Goal: Transaction & Acquisition: Purchase product/service

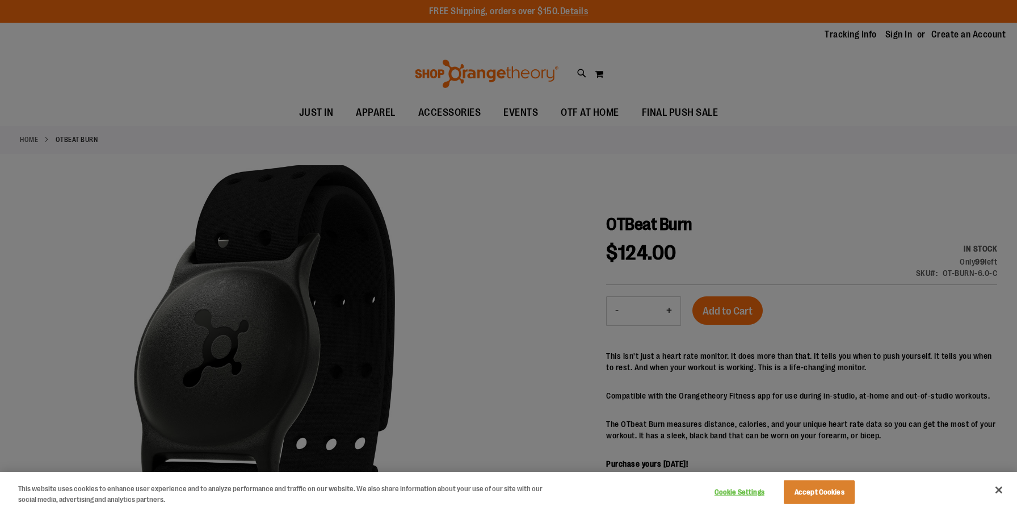
click at [495, 317] on div at bounding box center [508, 255] width 1017 height 511
click at [842, 496] on button "Accept Cookies" at bounding box center [819, 492] width 71 height 24
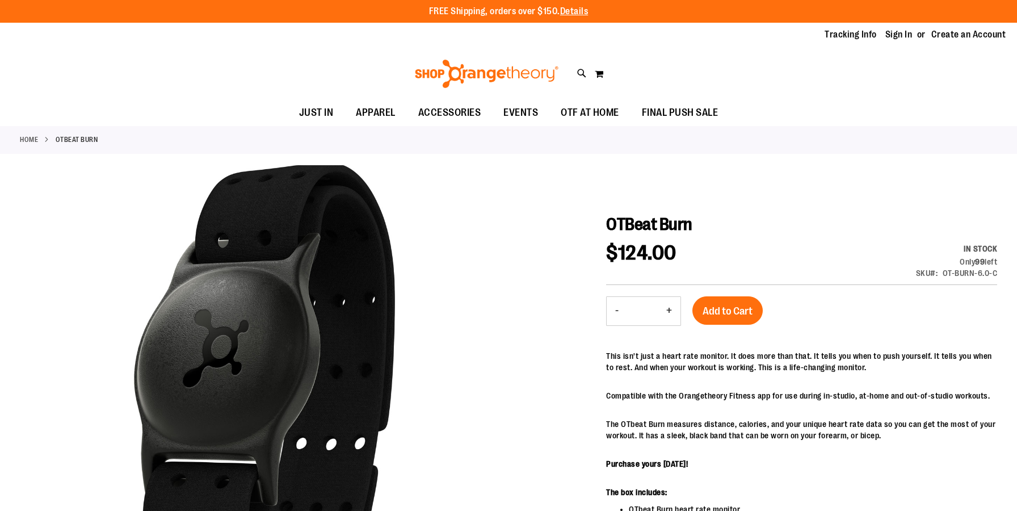
click at [445, 82] on img at bounding box center [486, 74] width 147 height 28
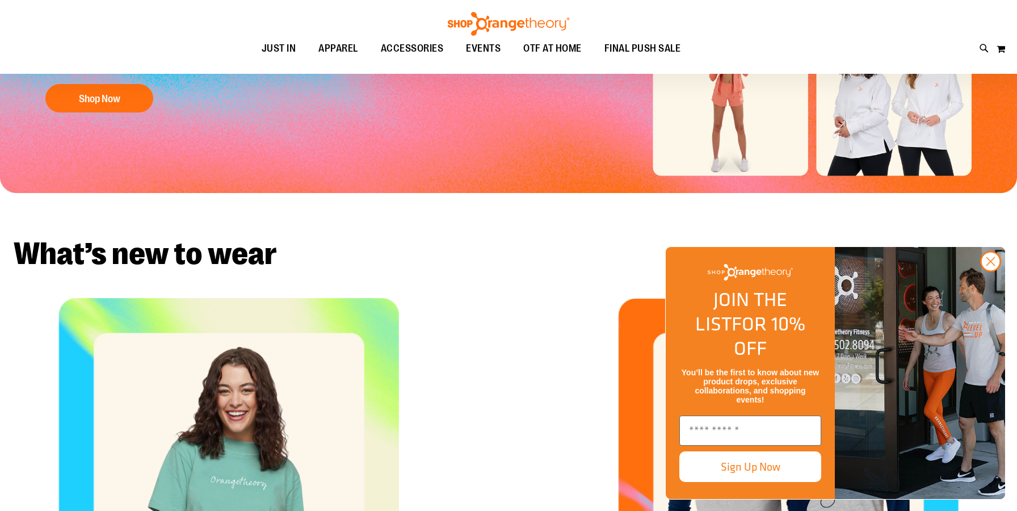
scroll to position [295, 0]
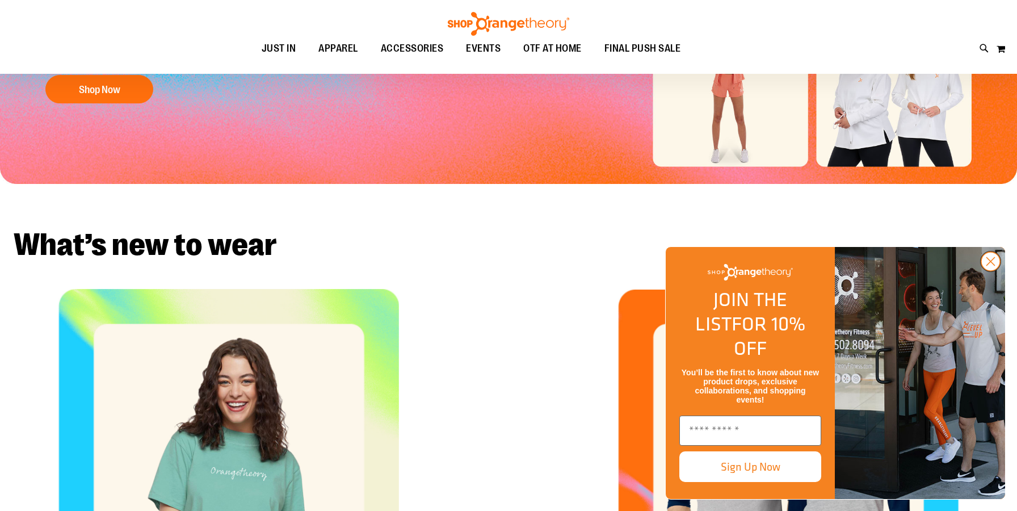
click at [988, 266] on icon "Close dialog" at bounding box center [991, 262] width 8 height 8
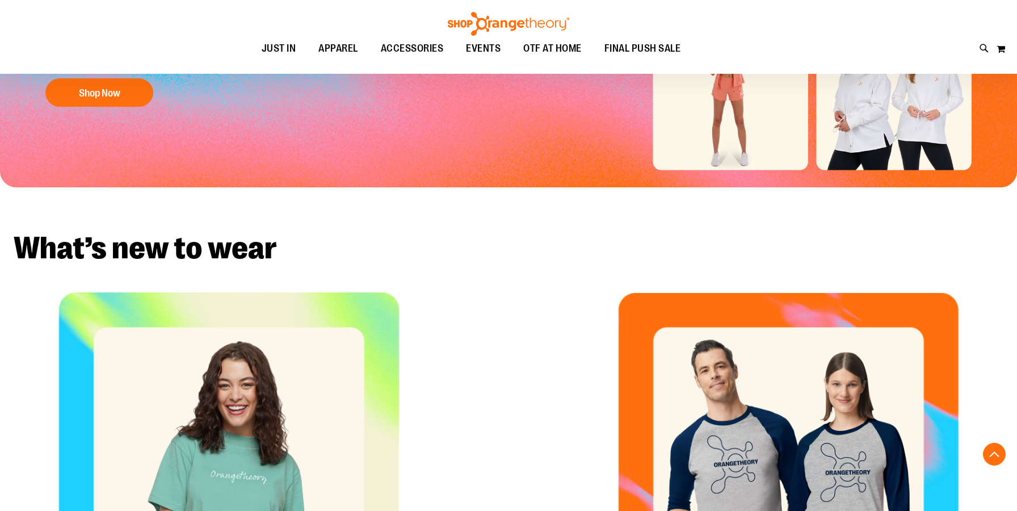
scroll to position [0, 0]
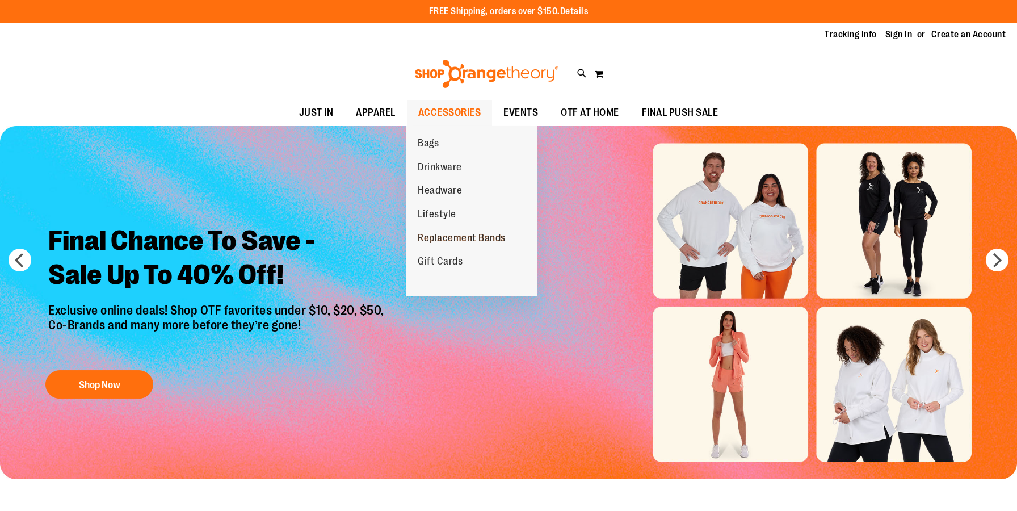
click at [447, 240] on span "Replacement Bands" at bounding box center [462, 239] width 88 height 14
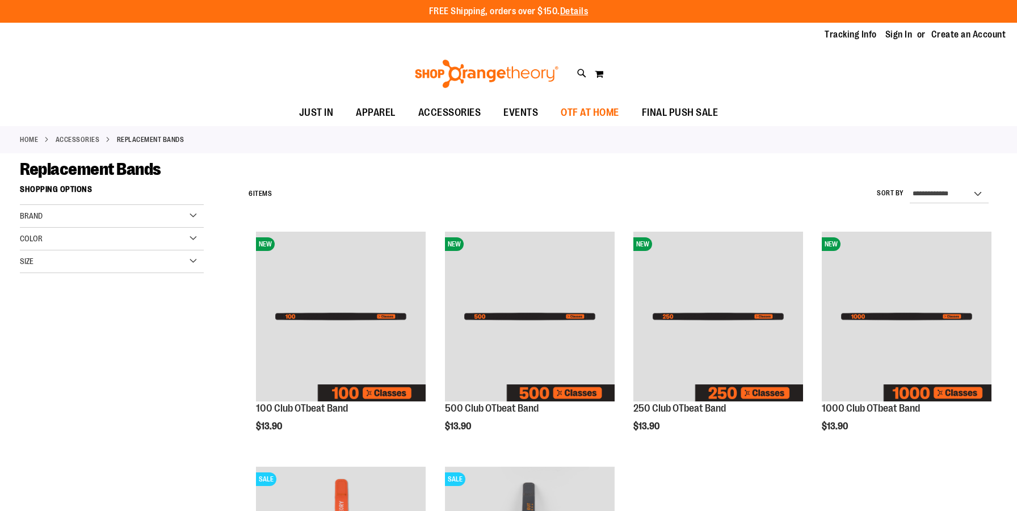
click at [586, 112] on span "OTF AT HOME" at bounding box center [590, 113] width 58 height 26
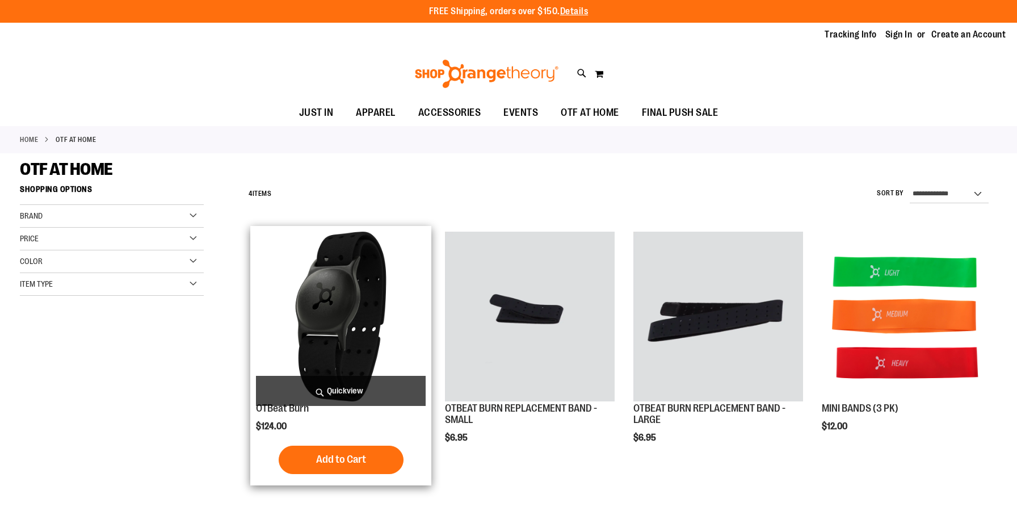
click at [357, 283] on img "product" at bounding box center [341, 317] width 170 height 170
